Goal: Transaction & Acquisition: Purchase product/service

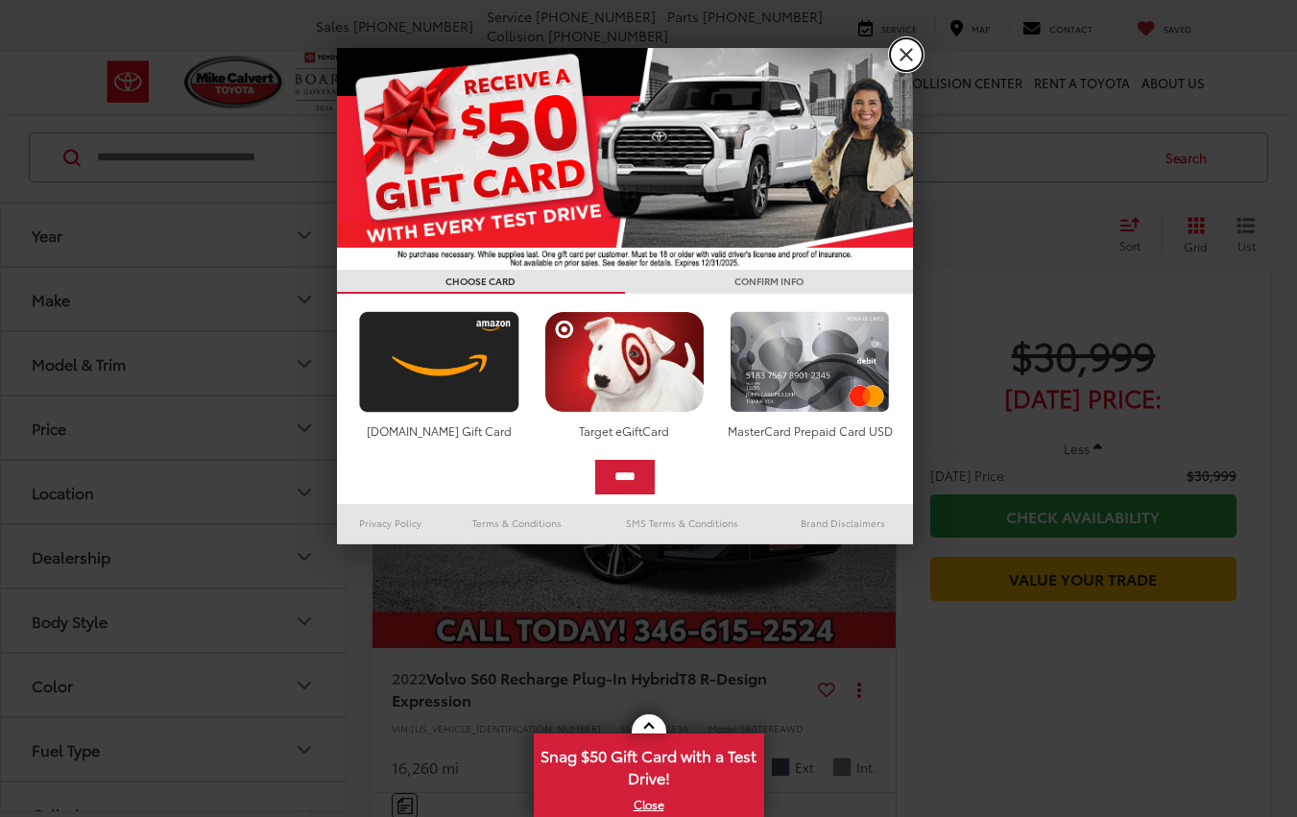
click at [898, 63] on link "X" at bounding box center [906, 54] width 33 height 33
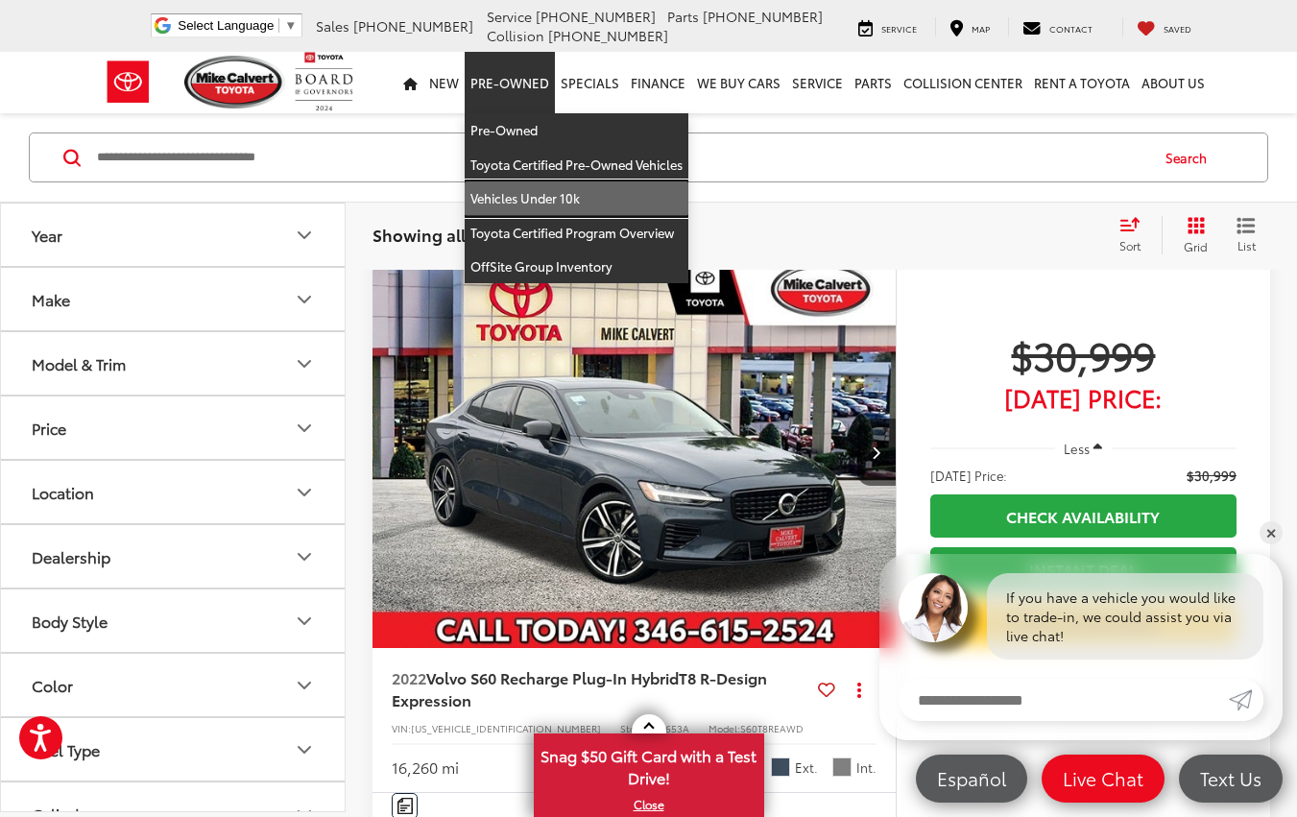
click at [535, 204] on link "Vehicles Under 10k" at bounding box center [577, 198] width 224 height 35
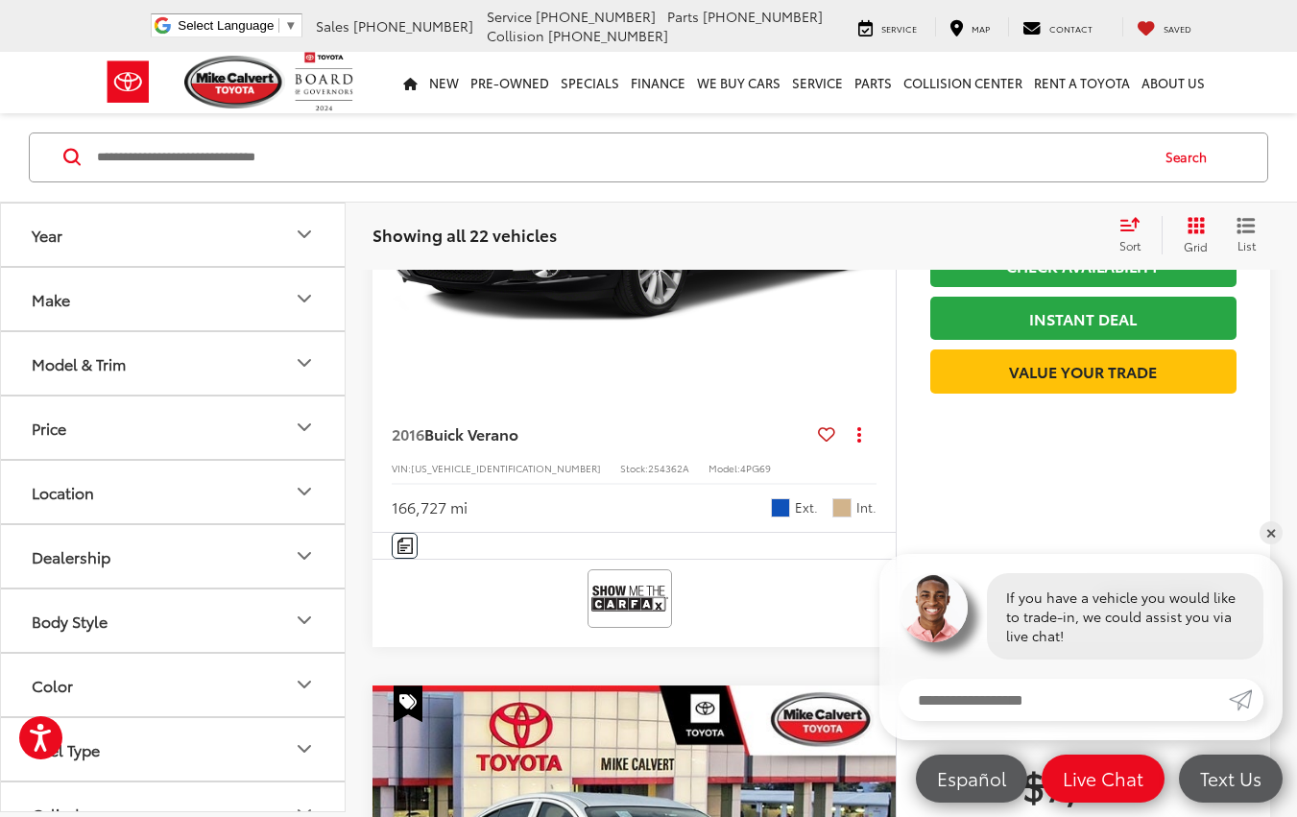
scroll to position [4704, 0]
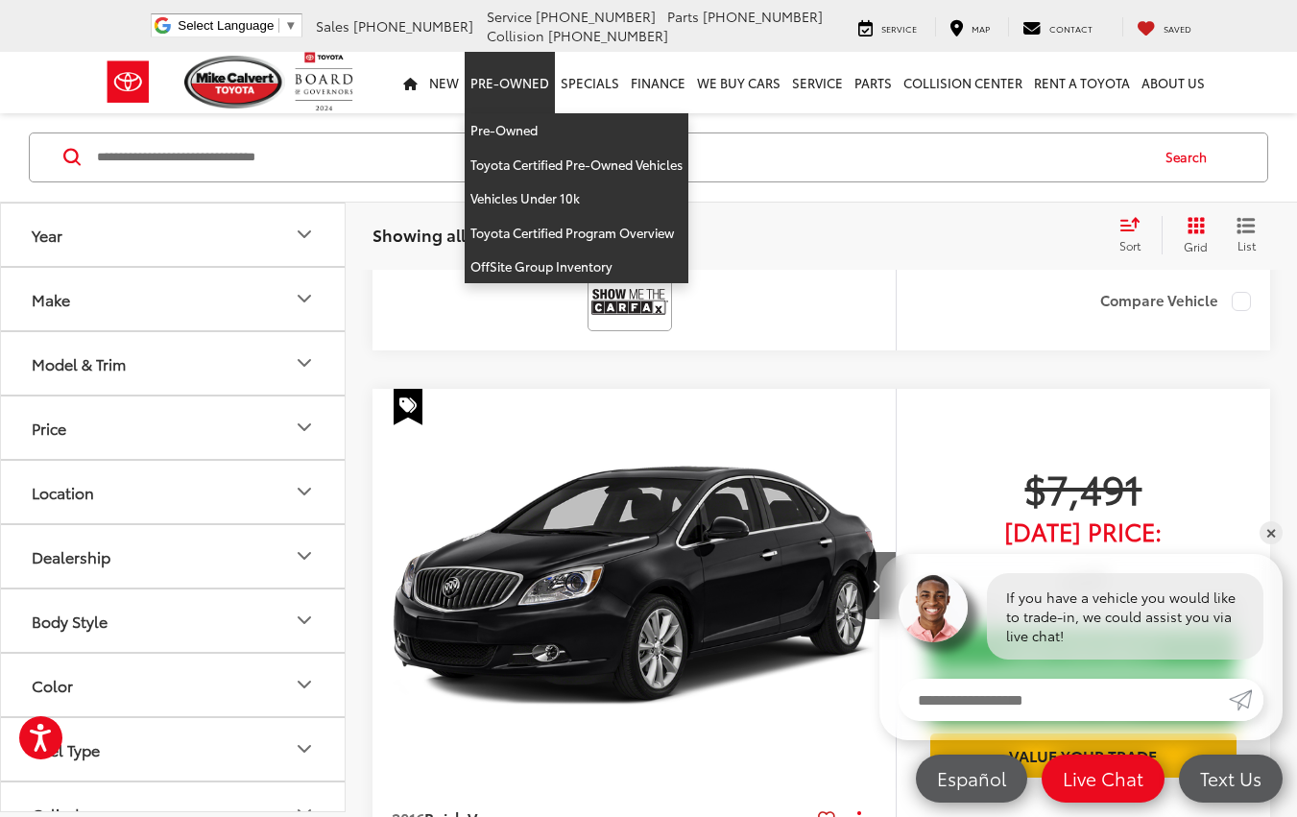
click at [518, 81] on link "Pre-Owned" at bounding box center [510, 82] width 90 height 61
drag, startPoint x: 533, startPoint y: 167, endPoint x: 925, endPoint y: 267, distance: 405.1
click at [534, 168] on link "Toyota Certified Pre-Owned Vehicles" at bounding box center [577, 165] width 224 height 35
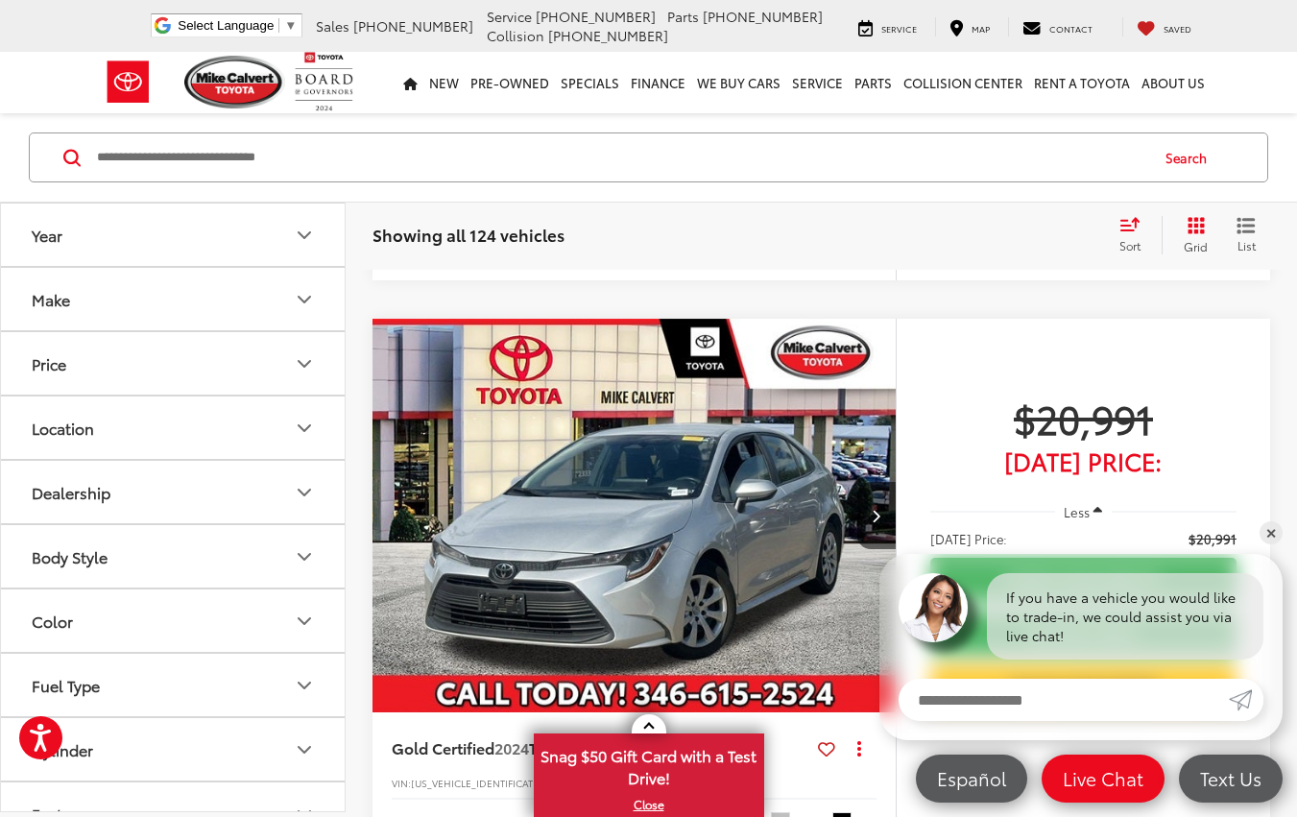
scroll to position [2880, 0]
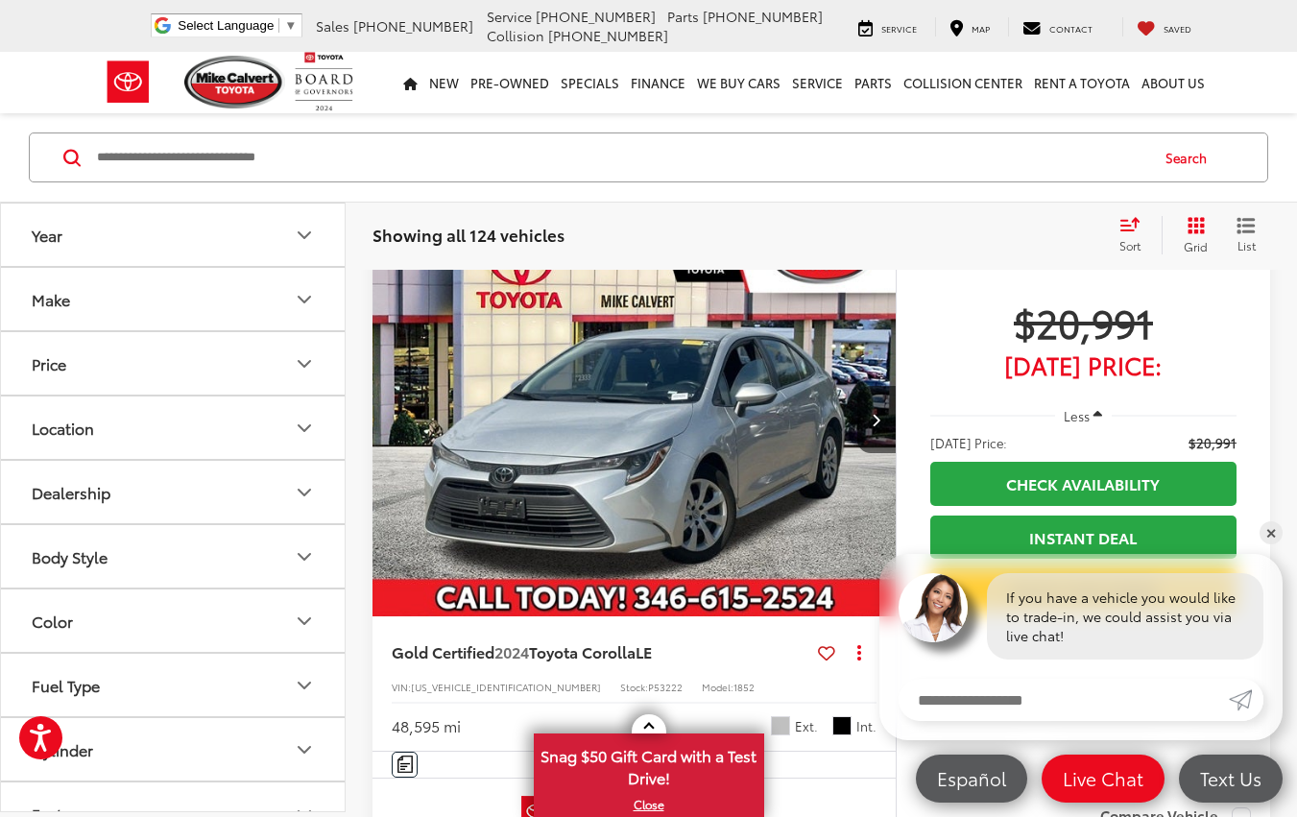
click at [331, 292] on button "Make" at bounding box center [174, 299] width 346 height 62
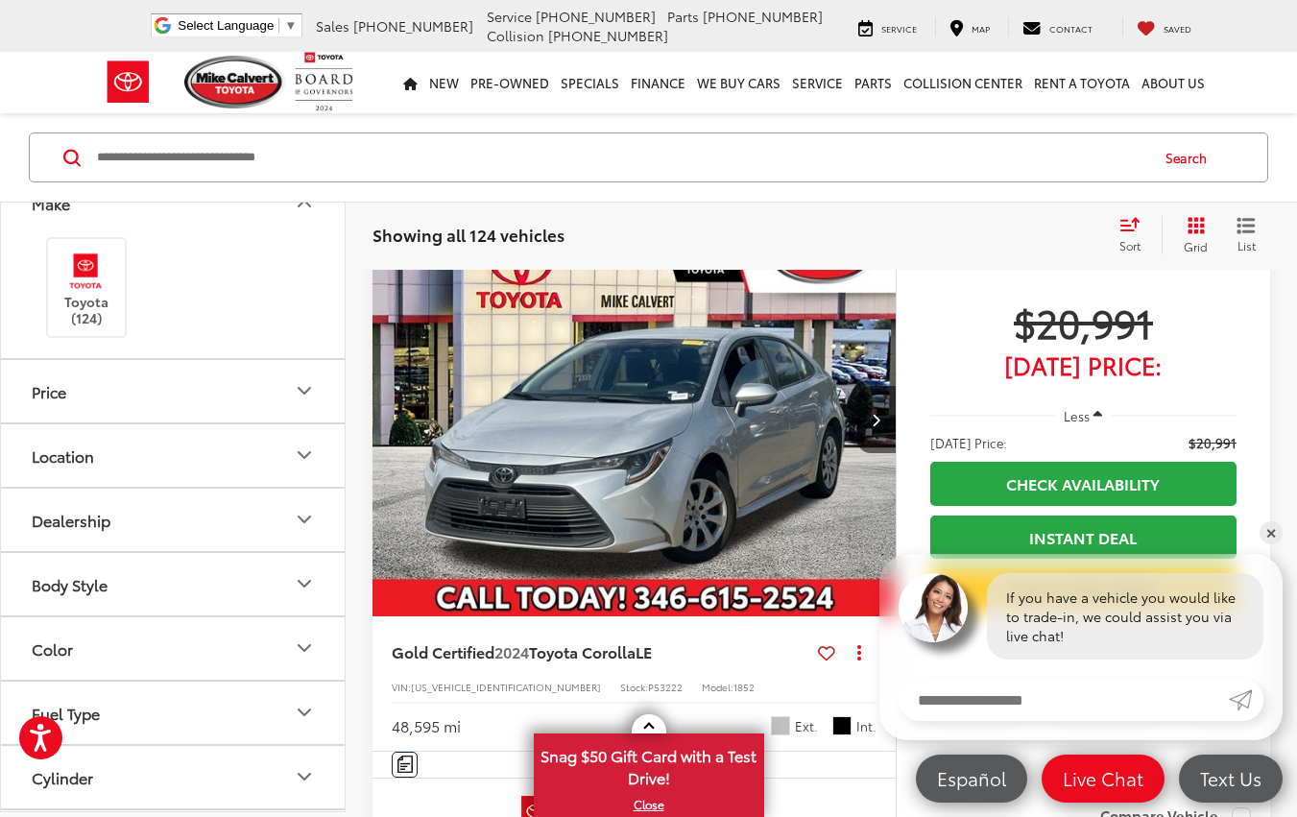
scroll to position [0, 0]
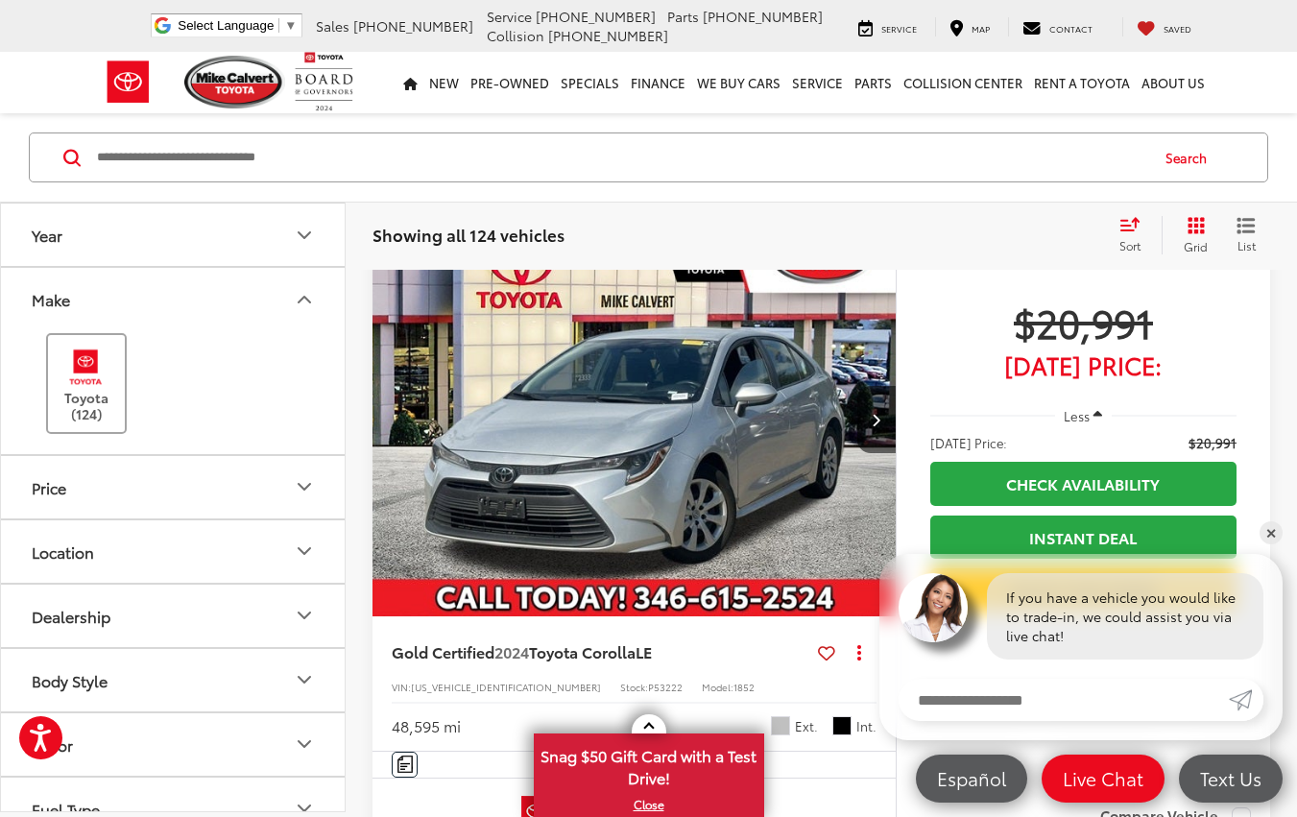
click at [88, 382] on img at bounding box center [86, 367] width 53 height 45
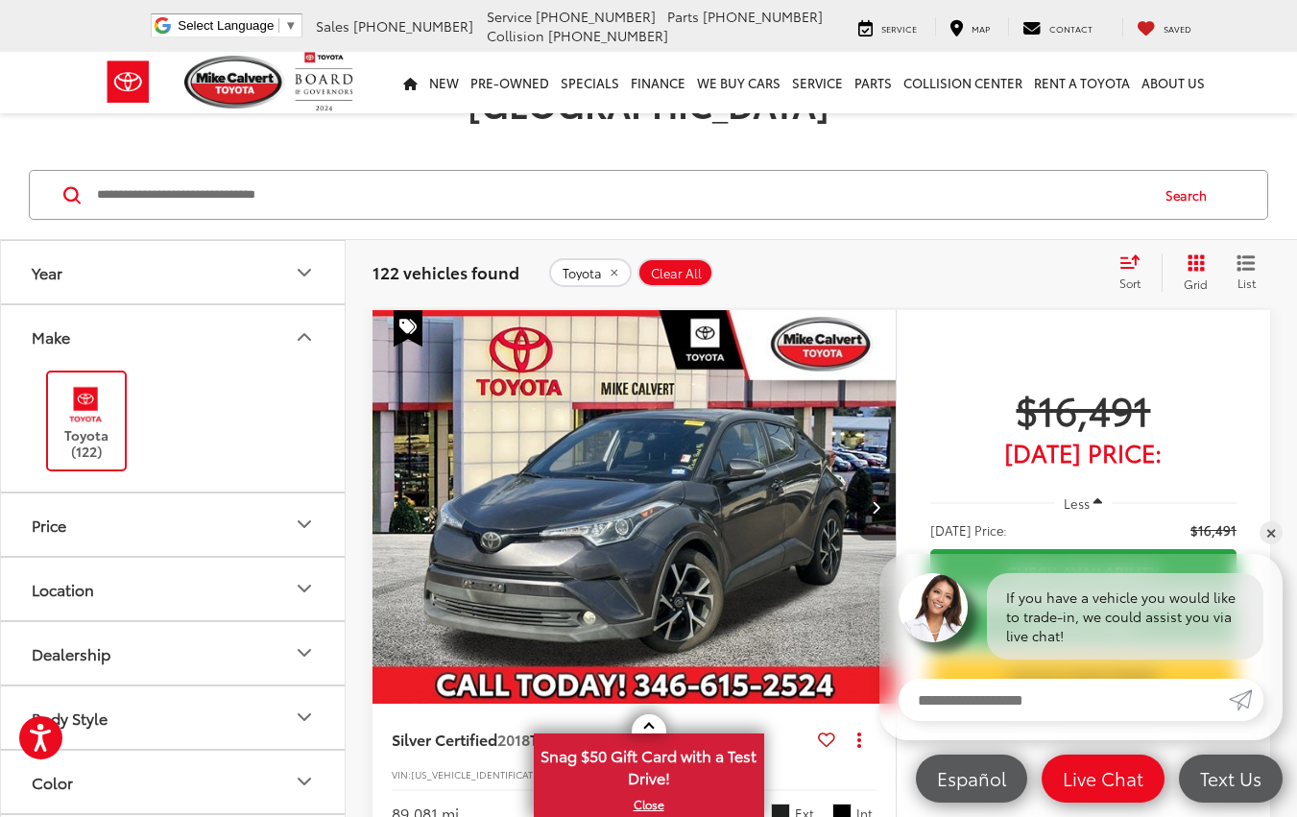
click at [309, 334] on icon "Make" at bounding box center [305, 337] width 12 height 6
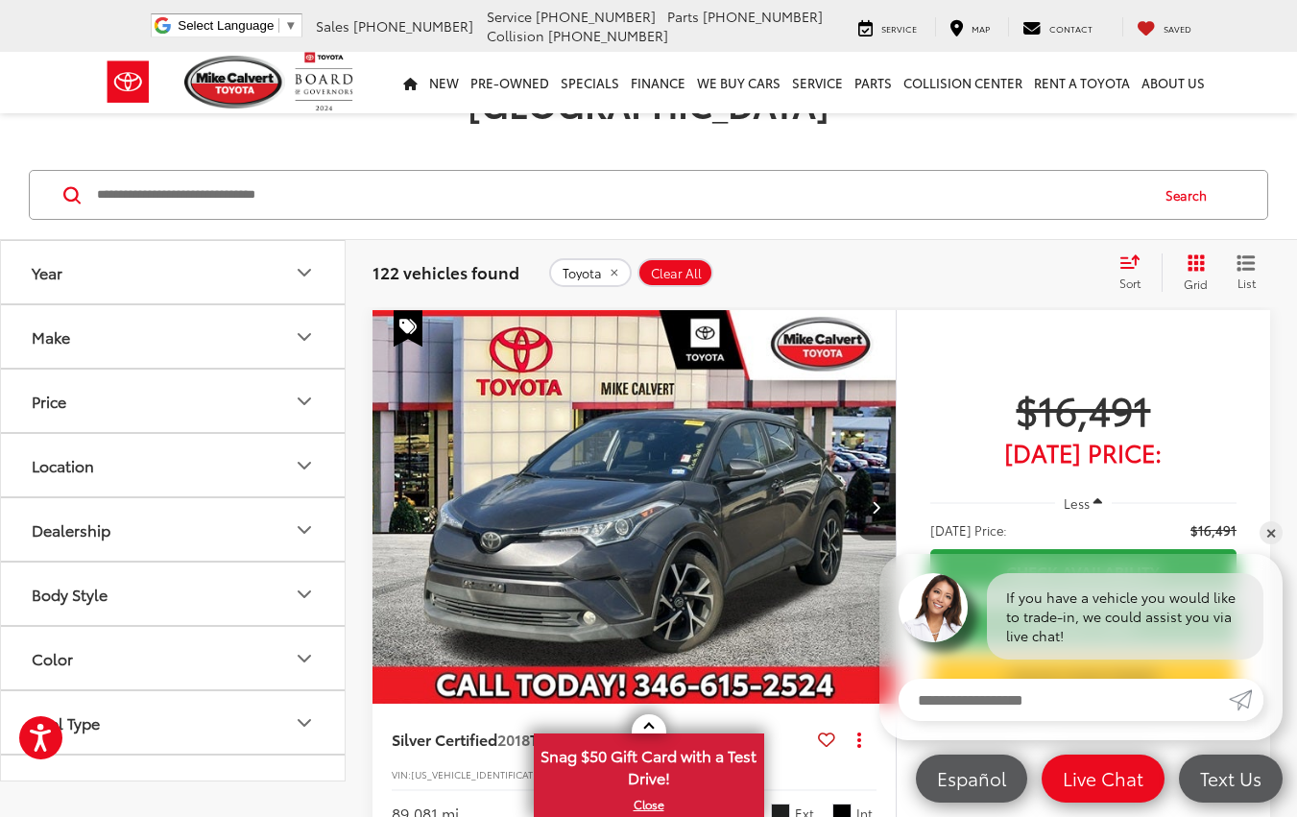
scroll to position [0, 0]
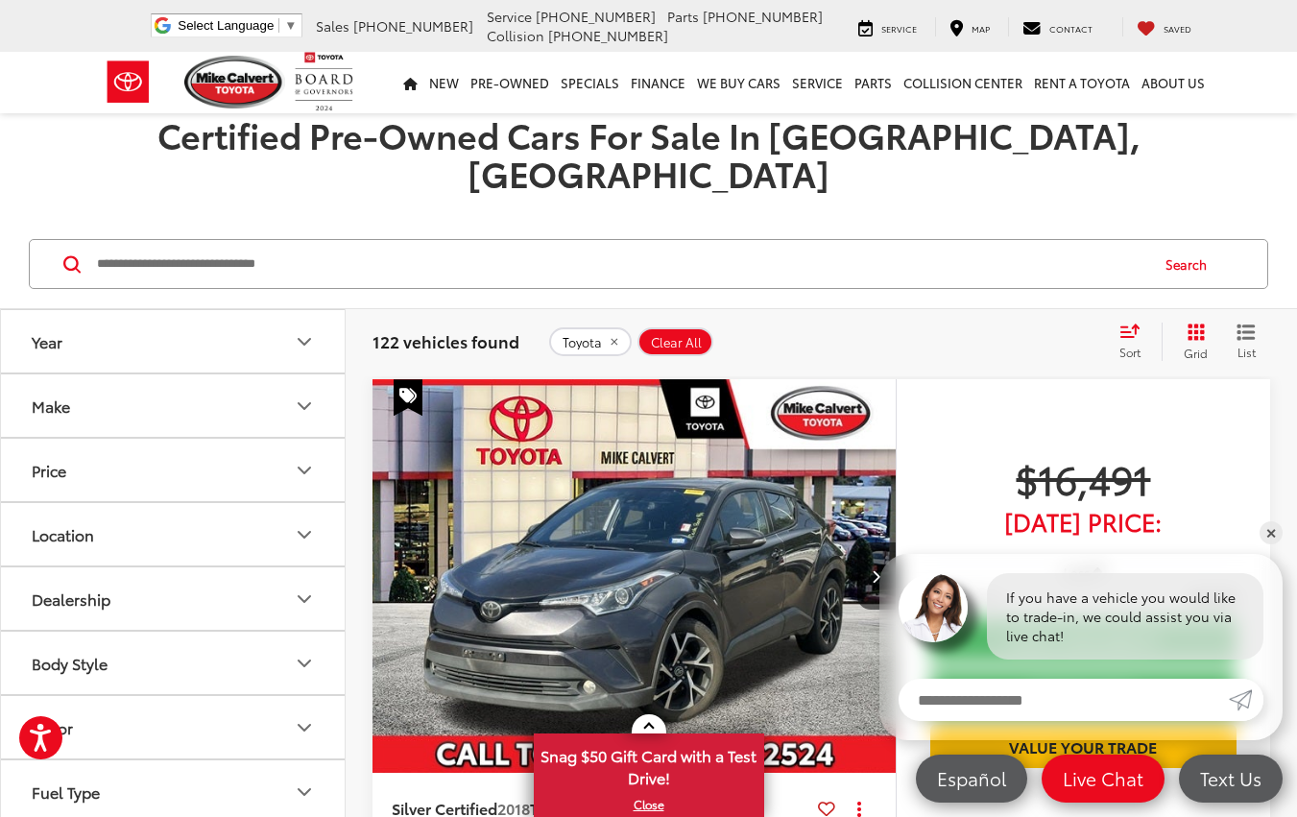
click at [306, 395] on icon "Make" at bounding box center [304, 406] width 23 height 23
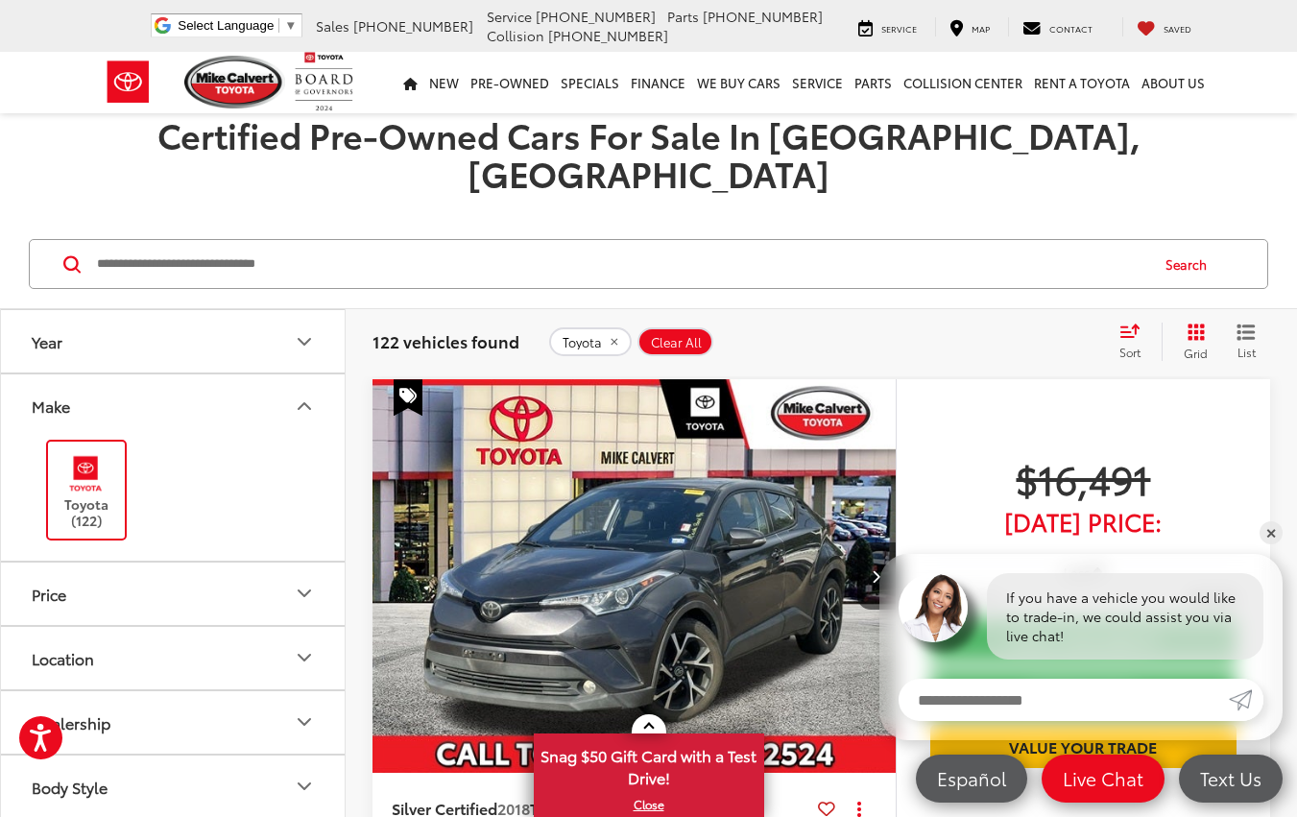
click at [306, 395] on icon "Make" at bounding box center [304, 406] width 23 height 23
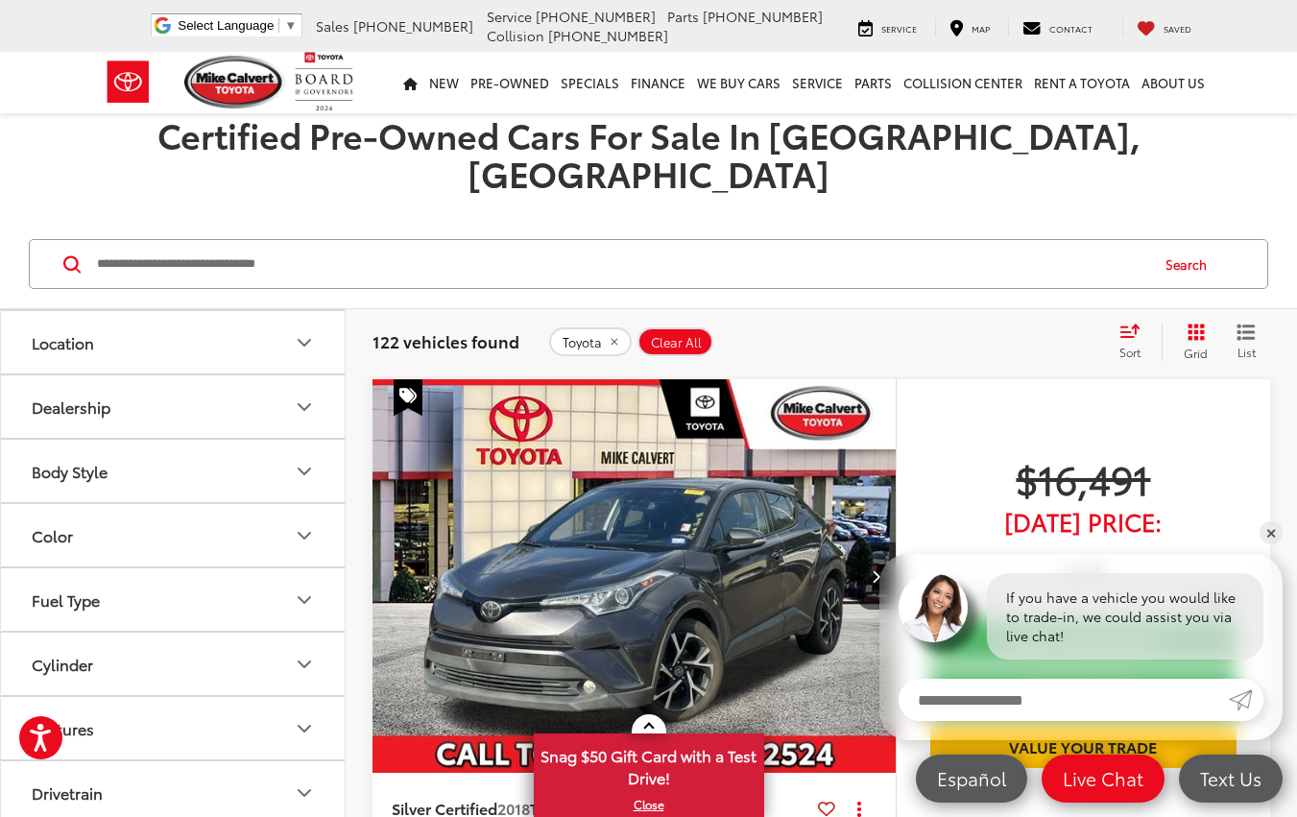
scroll to position [384, 0]
click at [288, 376] on button "Fuel Type" at bounding box center [174, 407] width 346 height 62
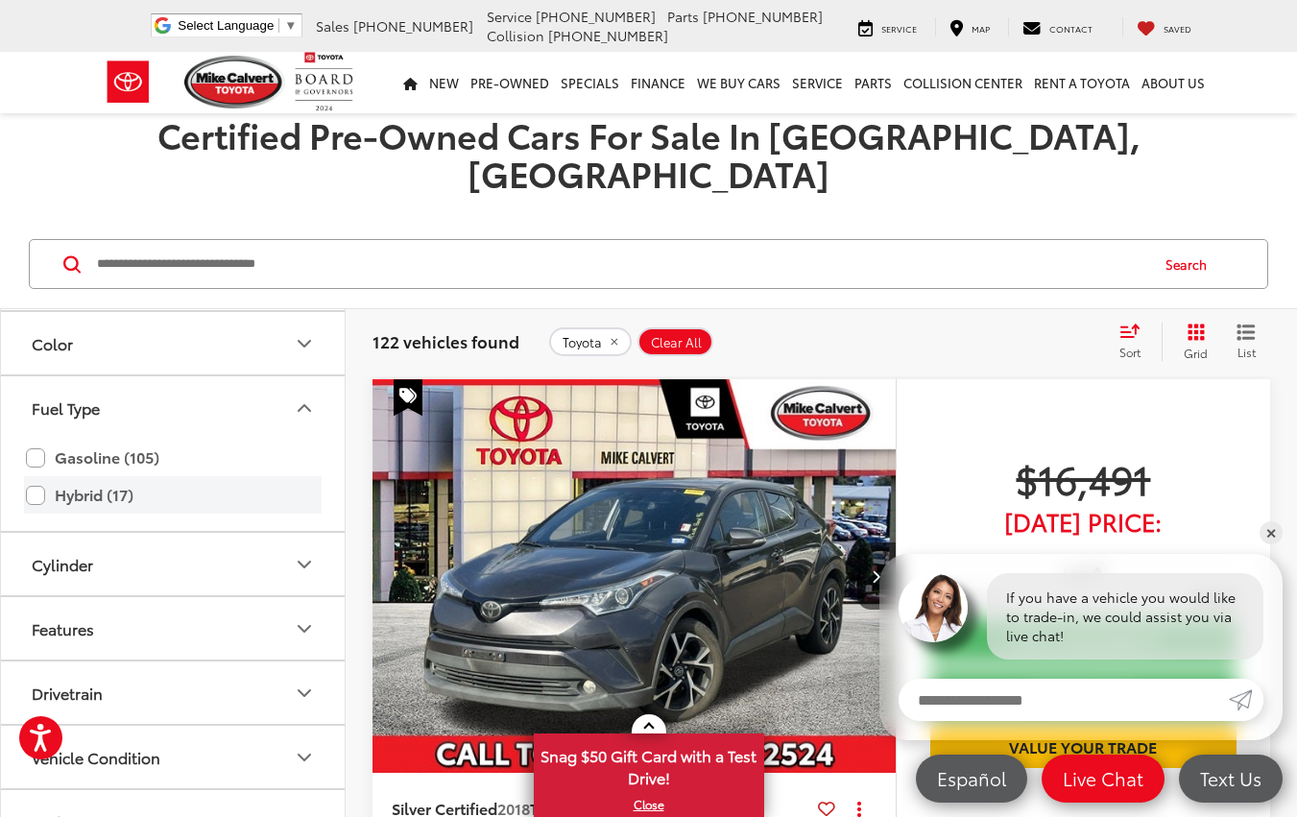
click at [92, 478] on label "Hybrid (17)" at bounding box center [173, 495] width 294 height 34
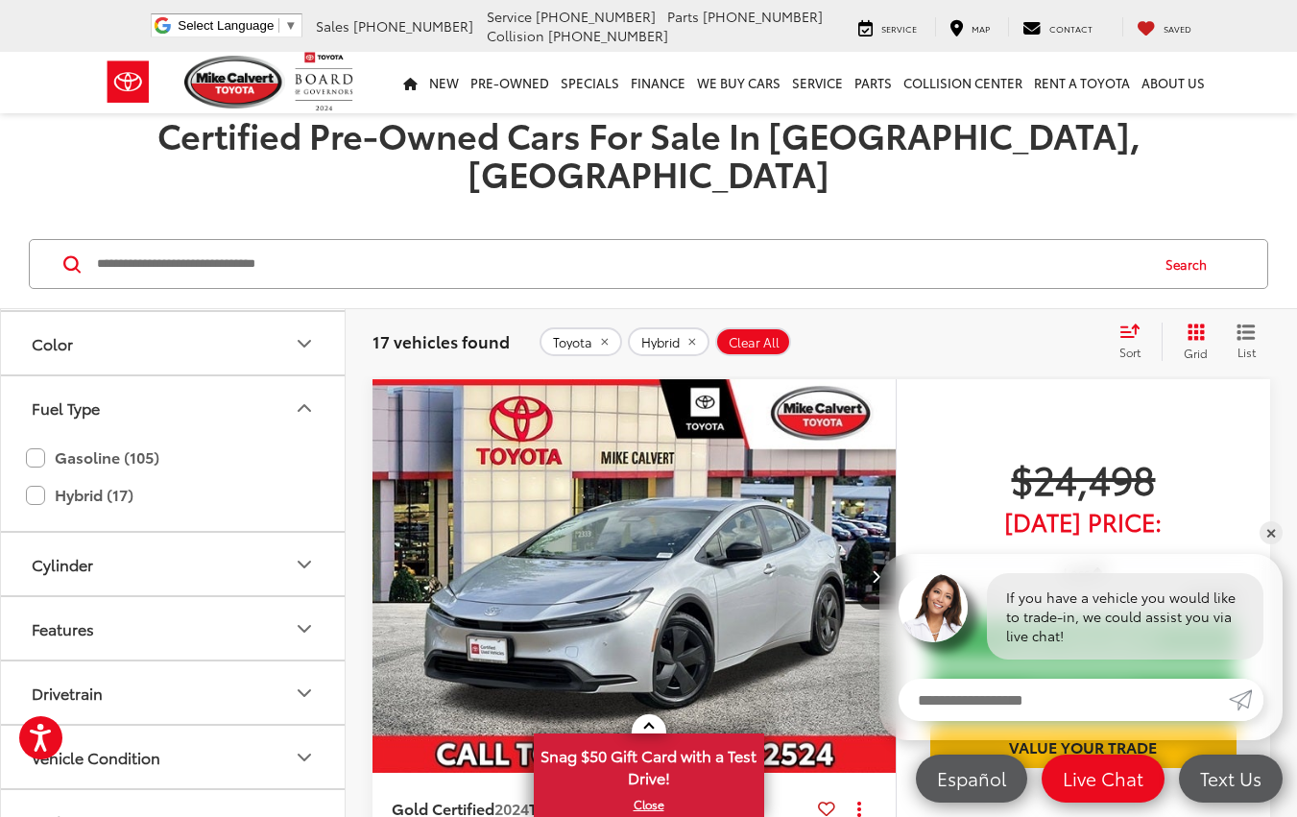
click at [305, 396] on icon "Fuel Type" at bounding box center [304, 407] width 23 height 23
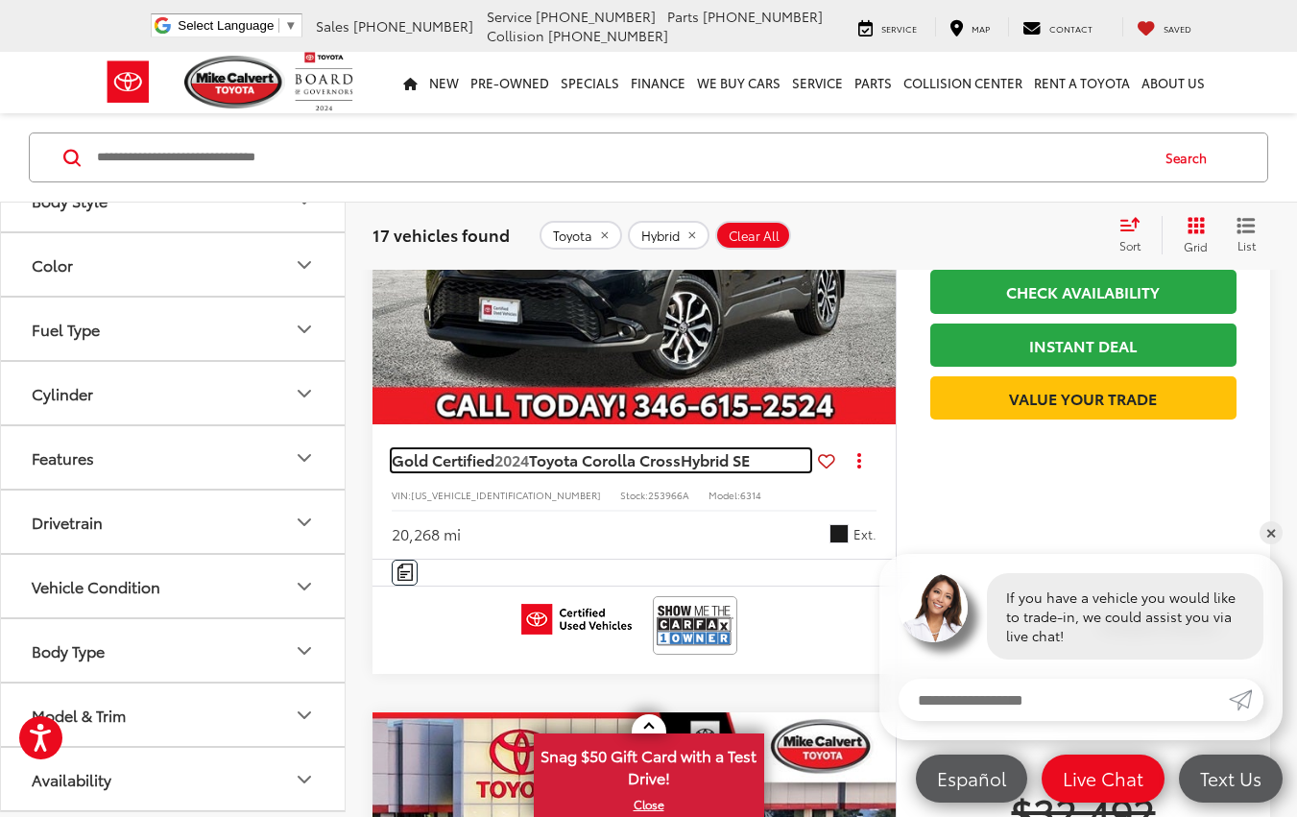
click at [583, 448] on span "Toyota Corolla Cross" at bounding box center [605, 459] width 152 height 22
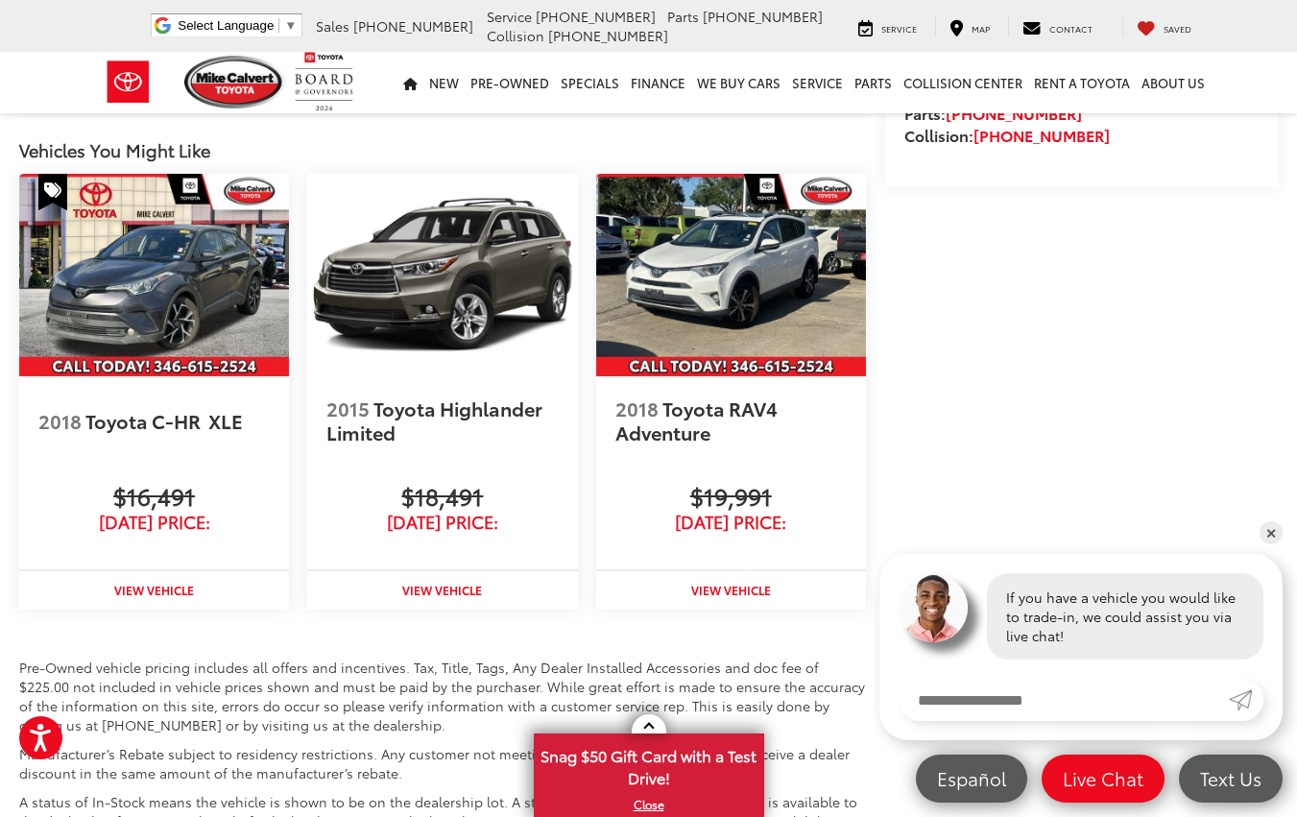
scroll to position [2199, 0]
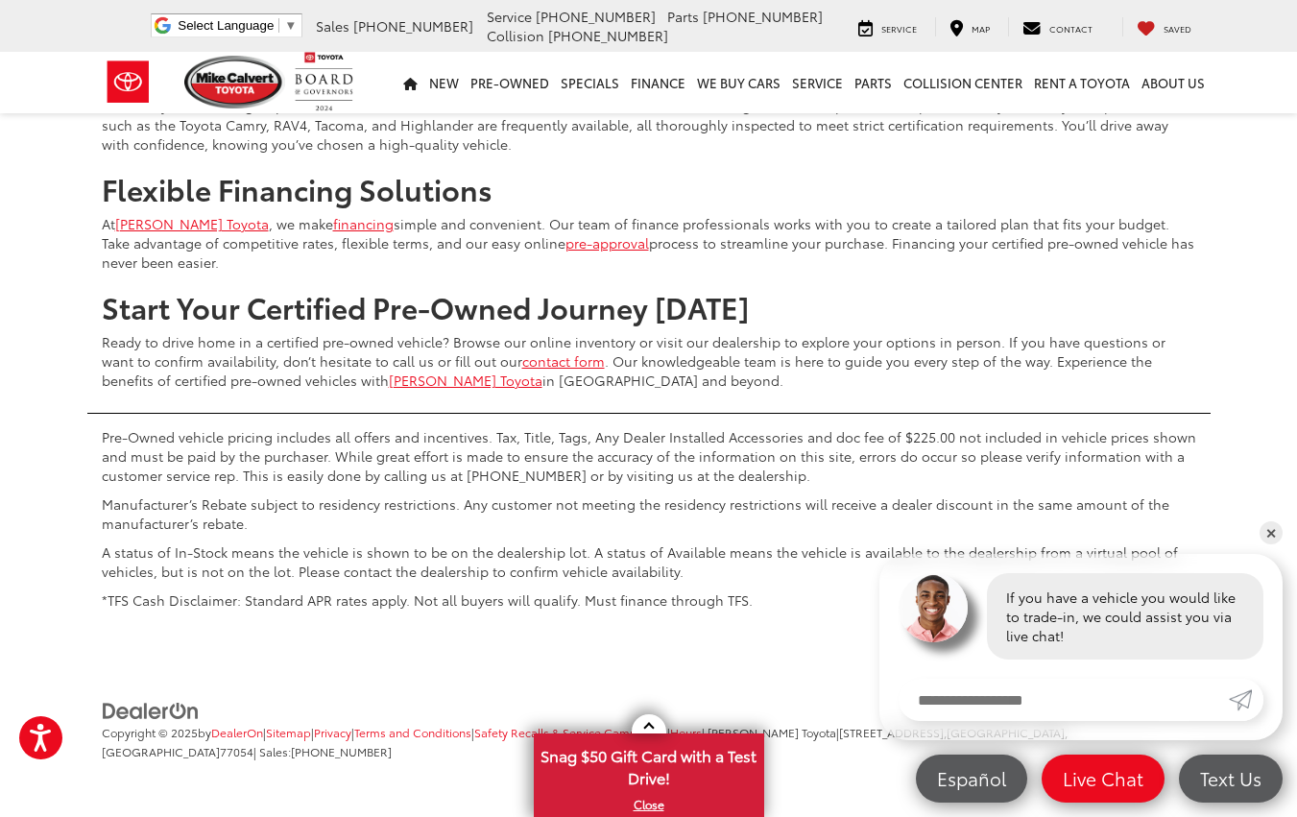
scroll to position [8369, 0]
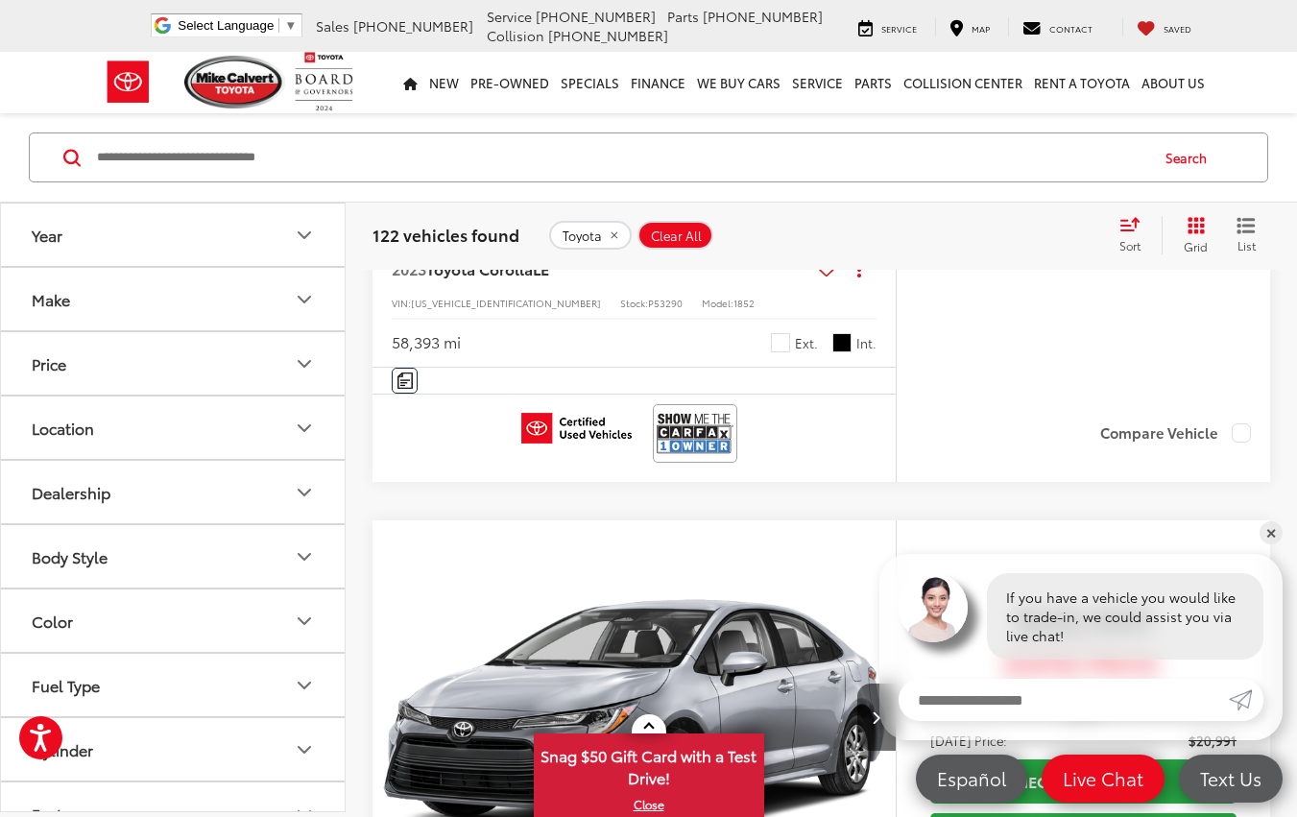
scroll to position [4913, 0]
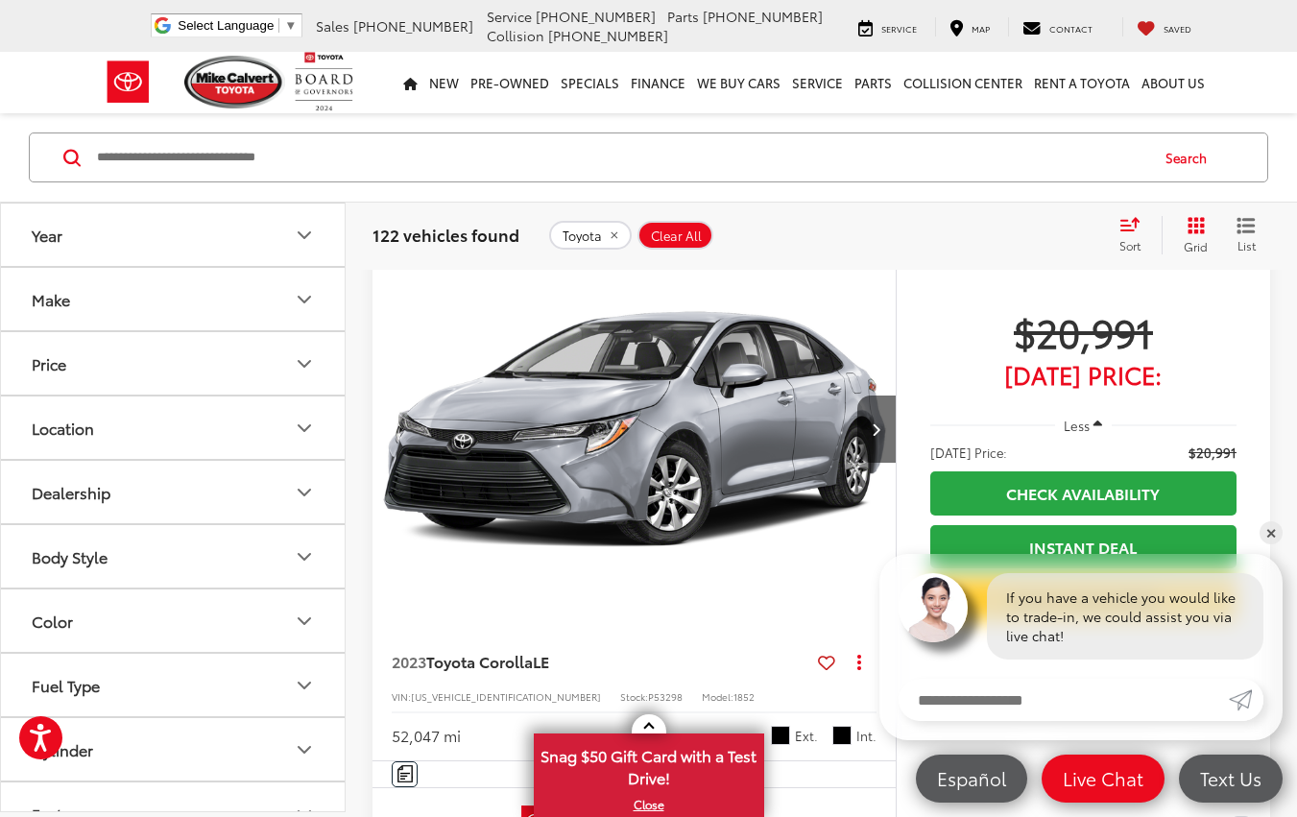
click at [187, 314] on button "Make" at bounding box center [174, 299] width 346 height 62
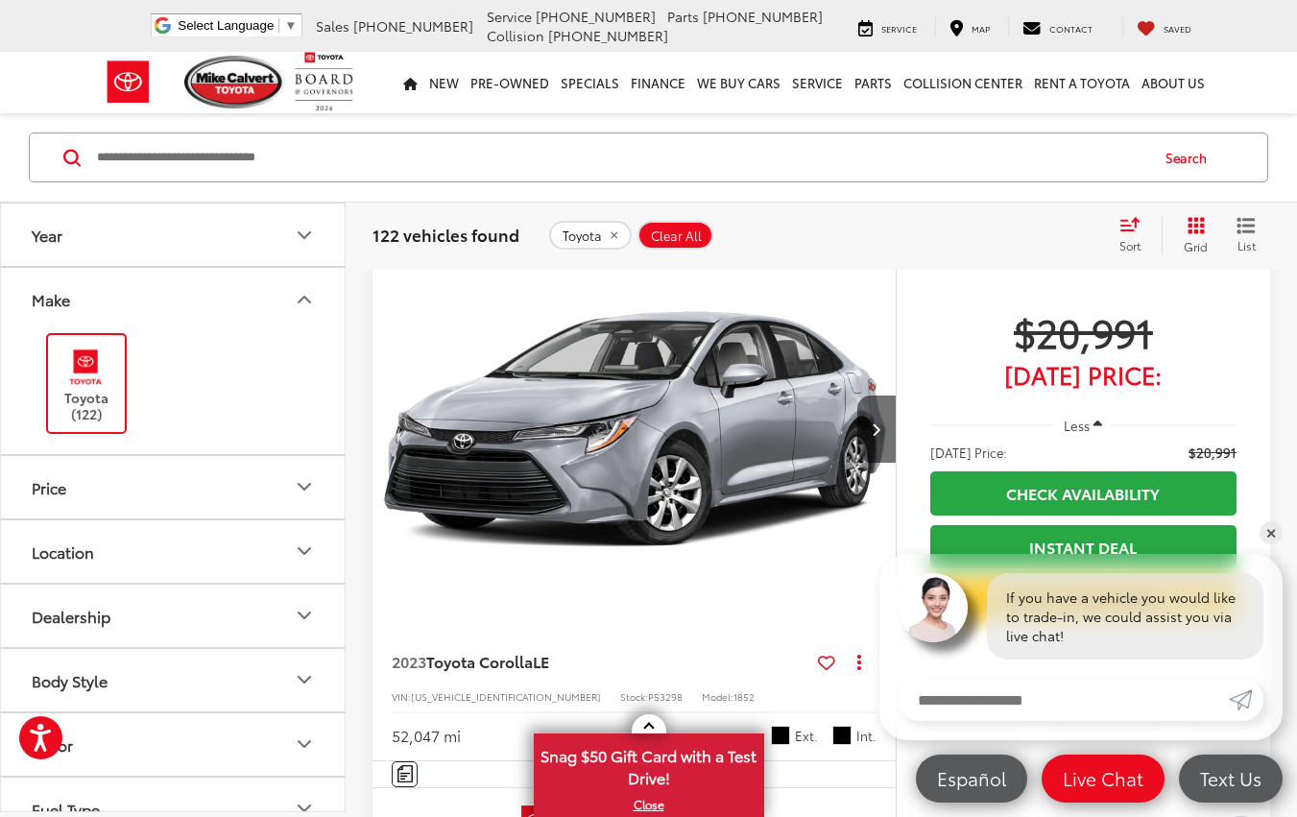
click at [96, 395] on label "Toyota (122)" at bounding box center [87, 384] width 78 height 78
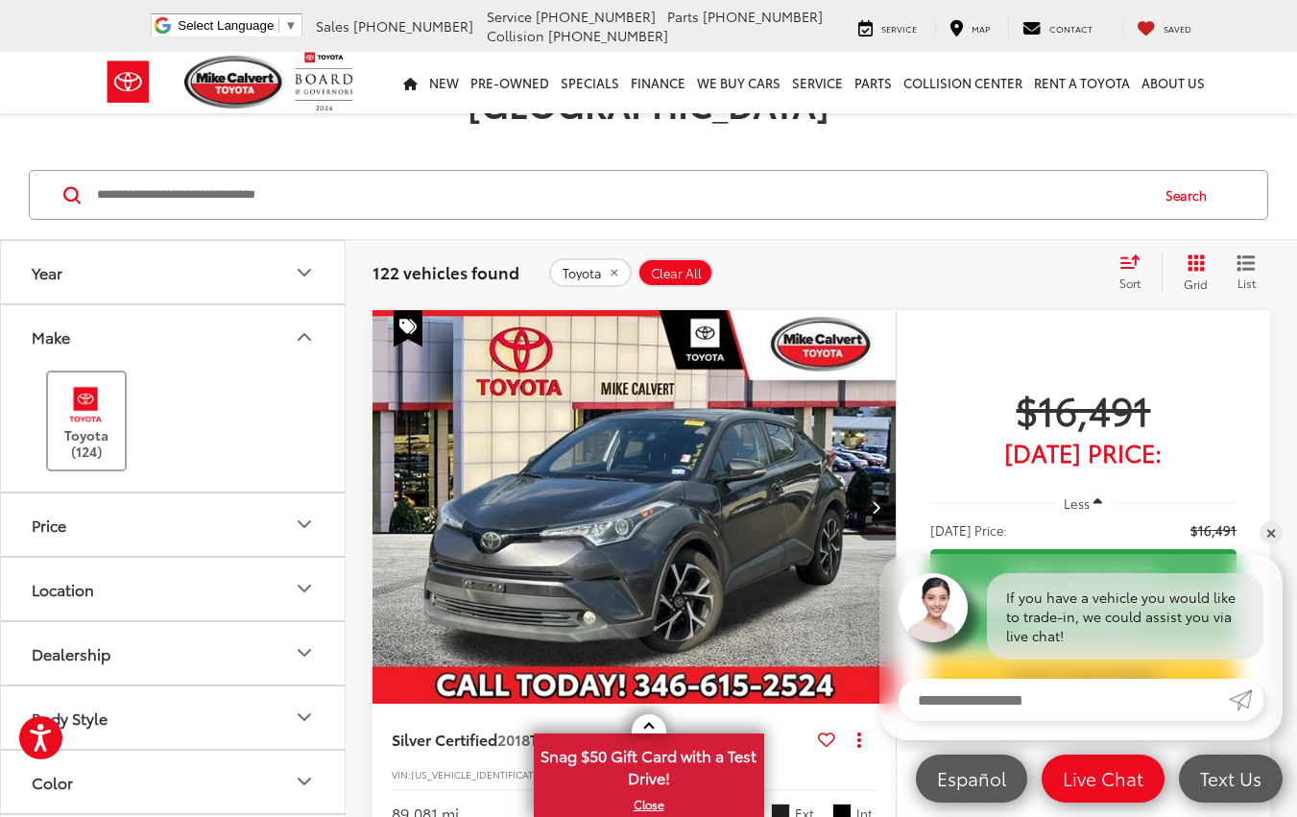
click at [107, 398] on label "Toyota (124)" at bounding box center [87, 421] width 78 height 78
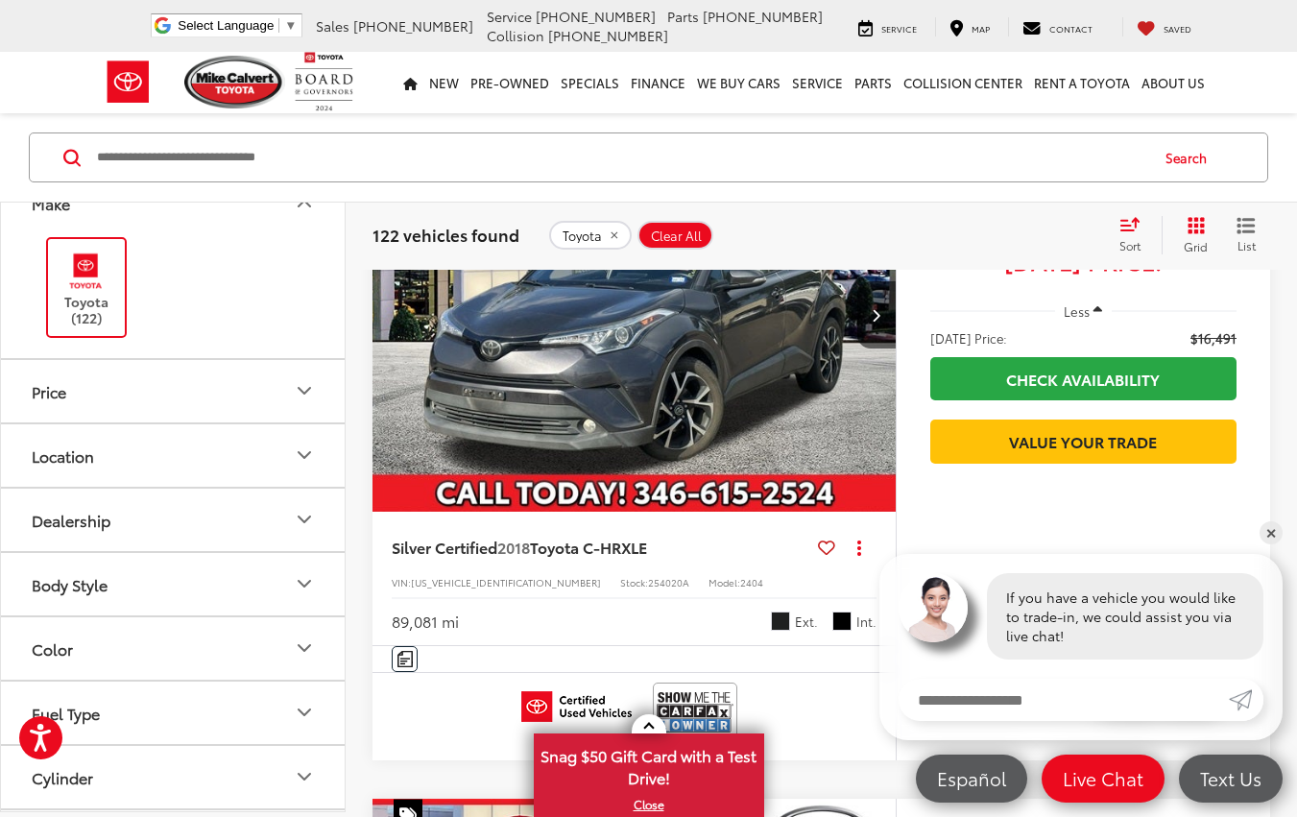
scroll to position [192, 0]
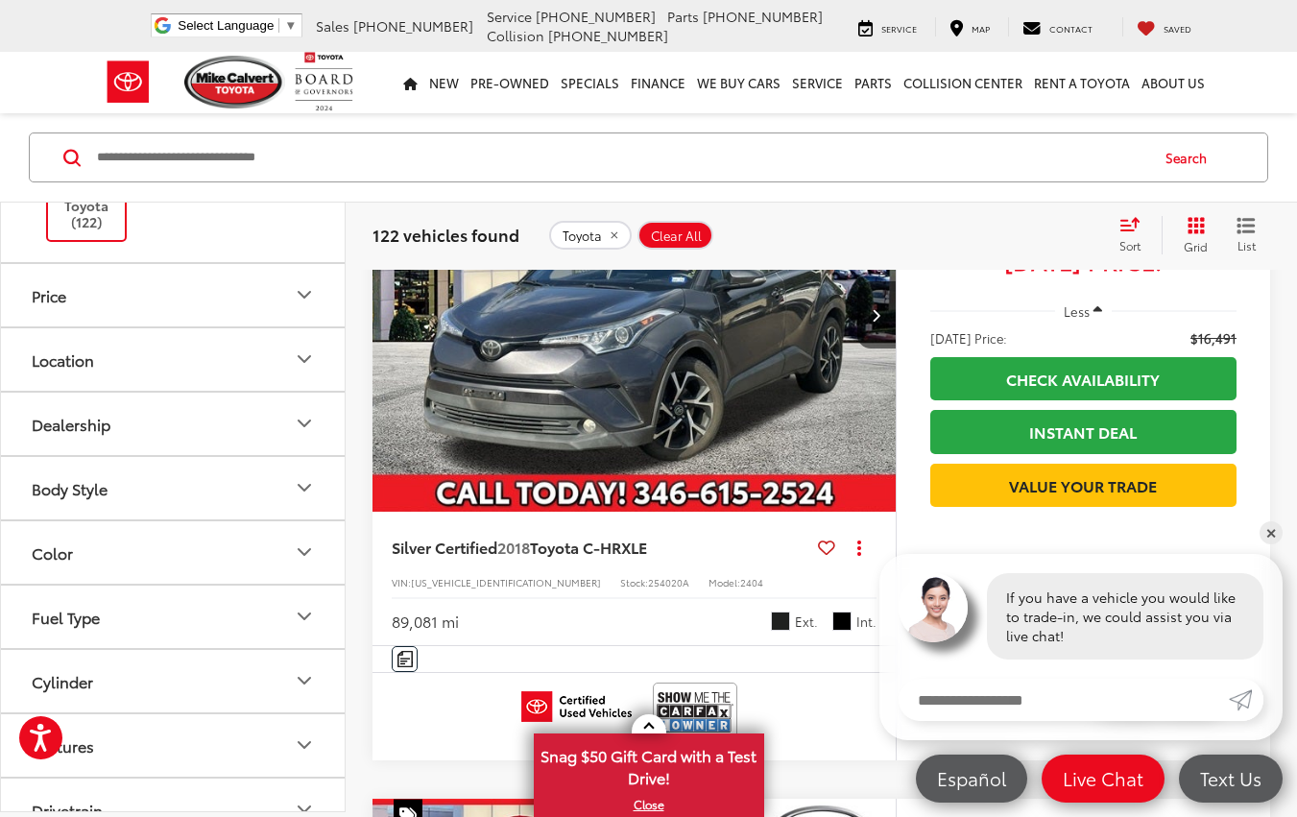
click at [314, 614] on icon "Fuel Type" at bounding box center [304, 616] width 23 height 23
click at [121, 703] on label "Hybrid (17)" at bounding box center [173, 703] width 294 height 34
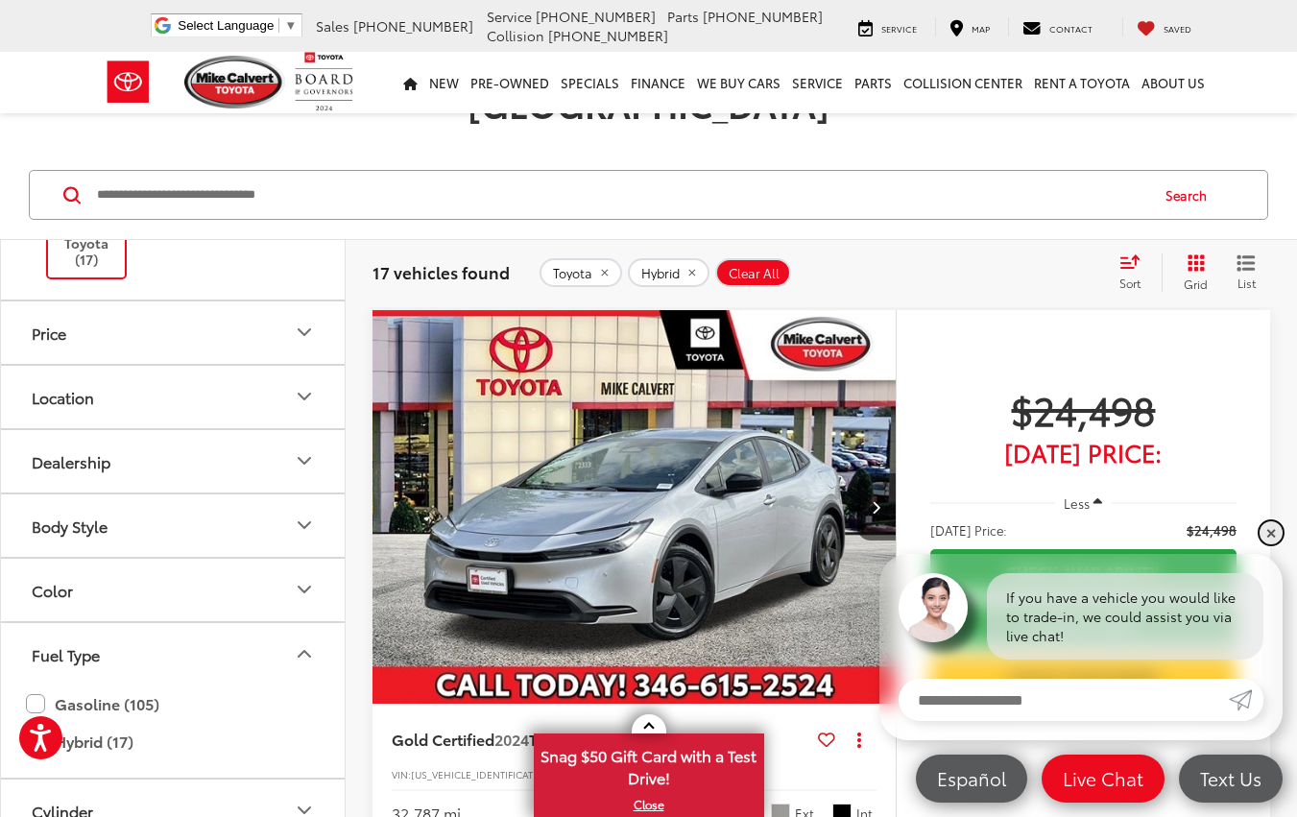
click at [1267, 538] on link "✕" at bounding box center [1270, 532] width 23 height 23
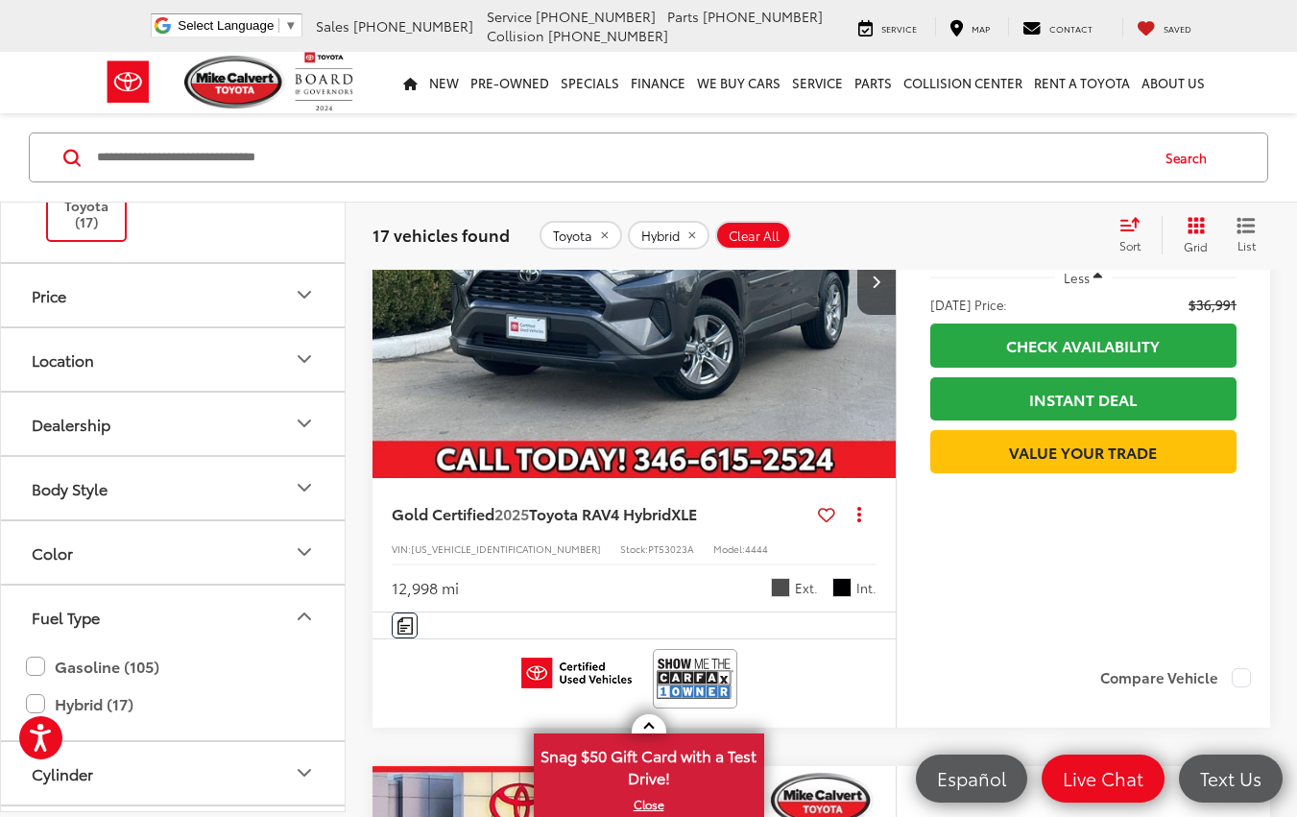
scroll to position [6720, 0]
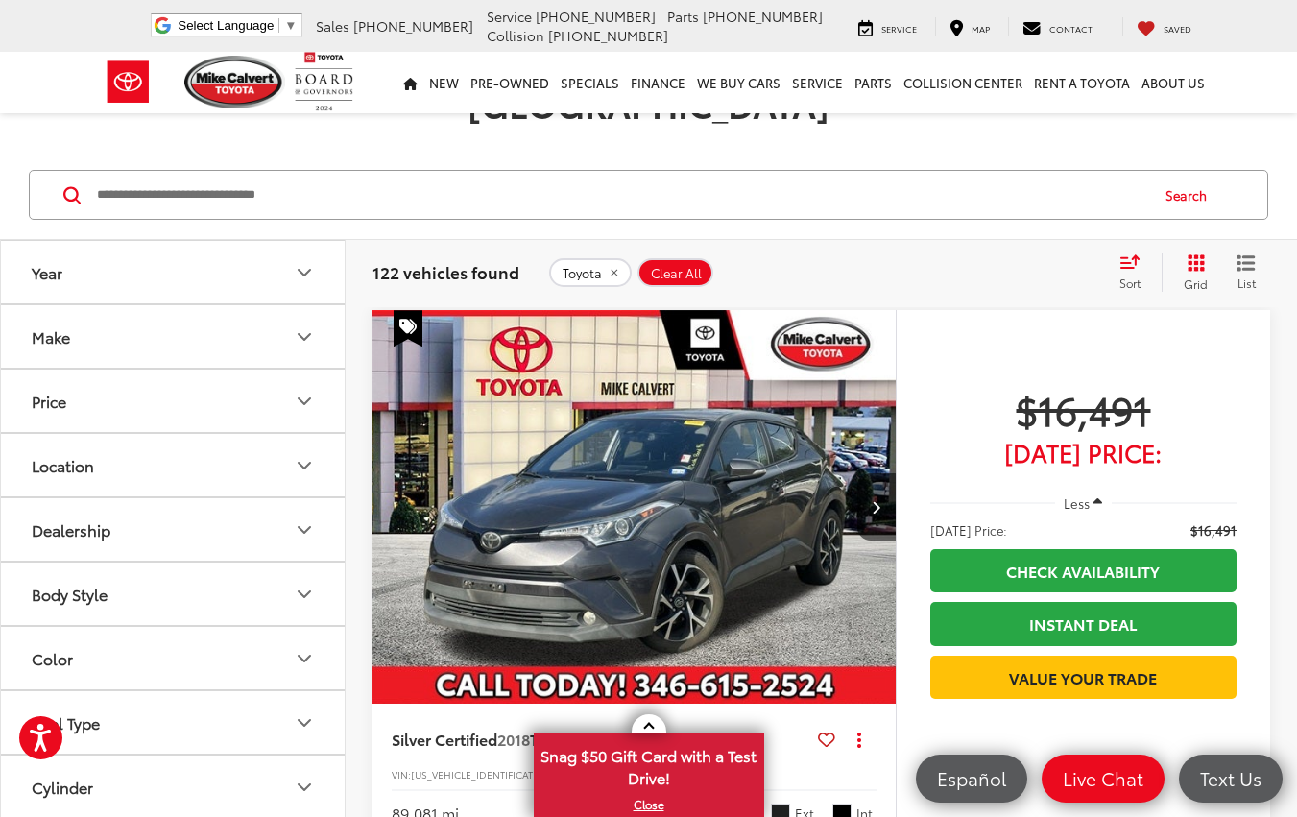
scroll to position [6720, 0]
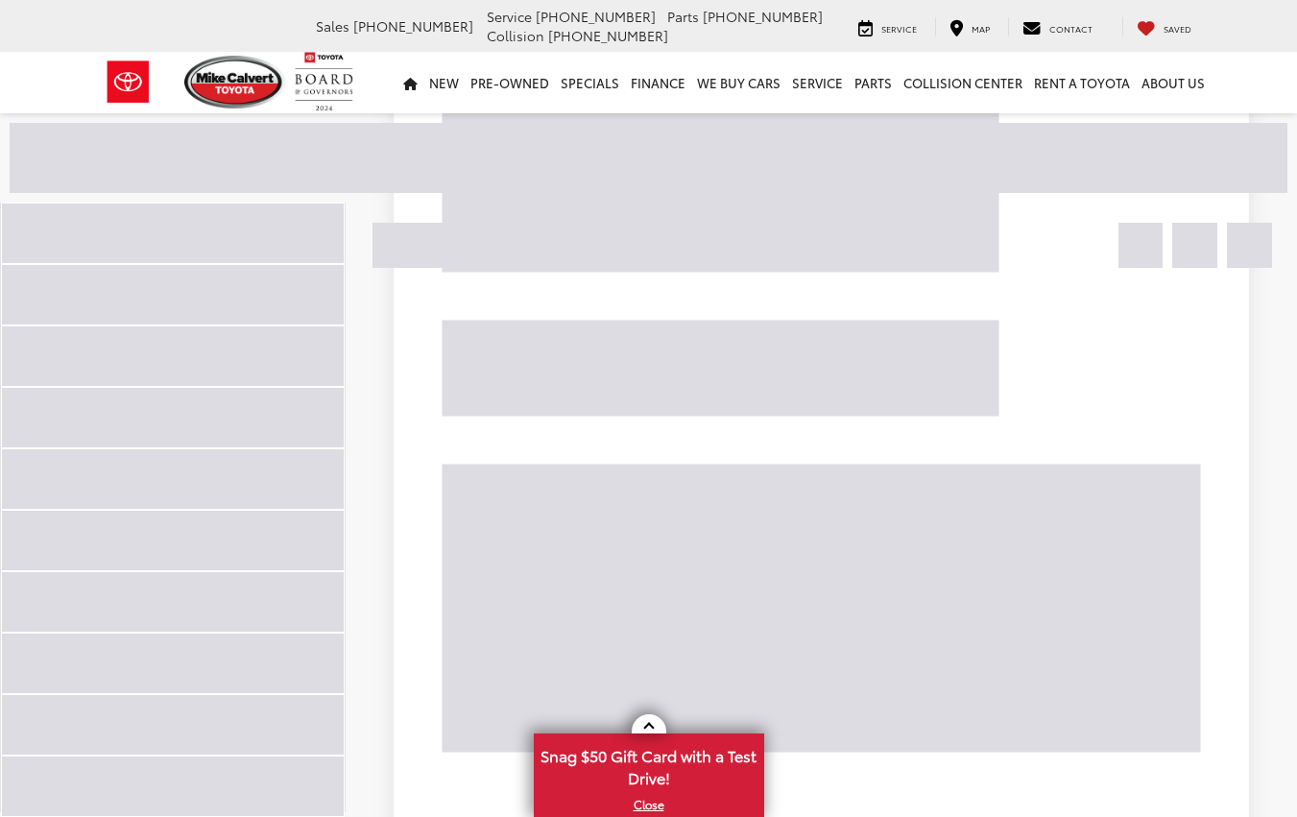
scroll to position [69, 0]
